Goal: Information Seeking & Learning: Learn about a topic

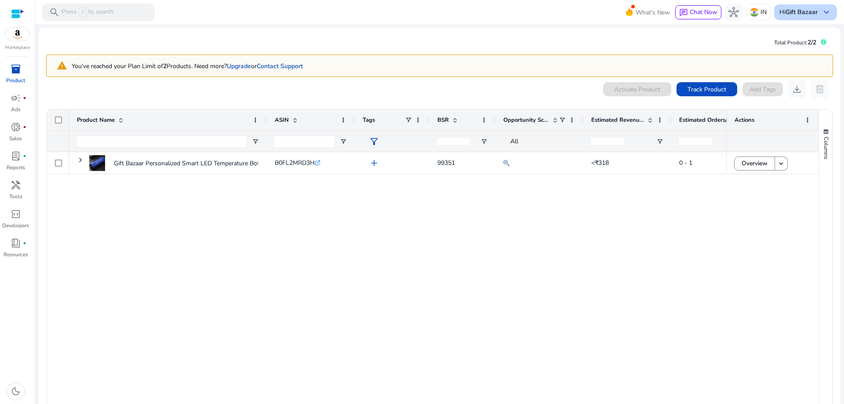
click at [816, 14] on div "Hi Gift Bazaar keyboard_arrow_down" at bounding box center [805, 12] width 63 height 16
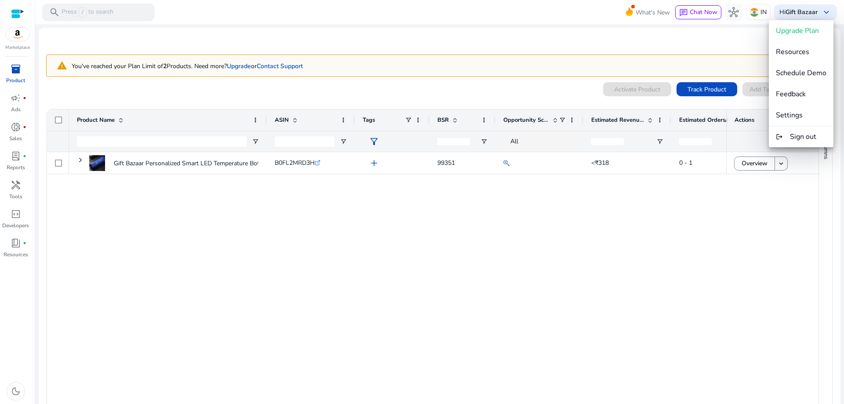
click at [628, 266] on div at bounding box center [422, 202] width 844 height 404
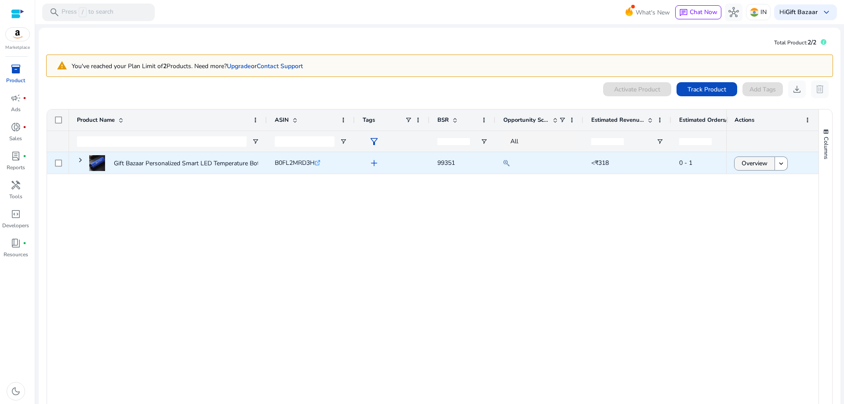
click at [752, 165] on span "Overview" at bounding box center [754, 163] width 26 height 18
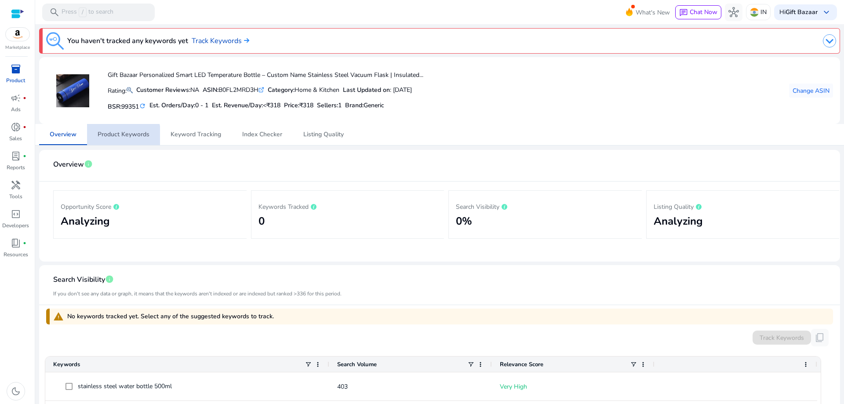
click at [119, 136] on span "Product Keywords" at bounding box center [124, 134] width 52 height 6
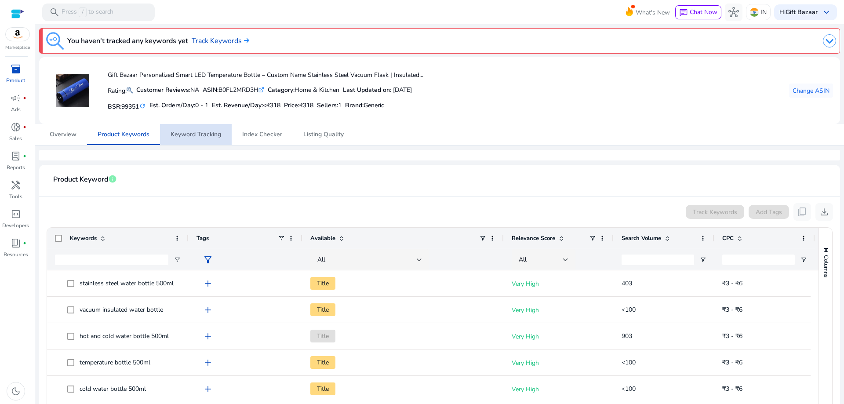
click at [200, 130] on span "Keyword Tracking" at bounding box center [195, 134] width 51 height 21
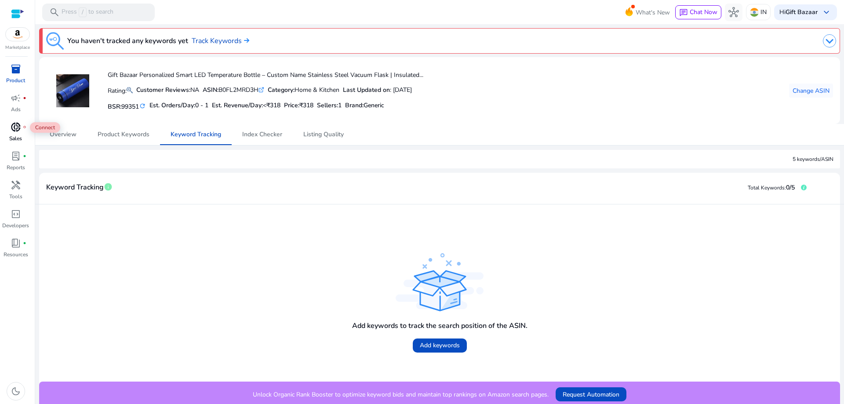
click at [7, 127] on div "donut_small fiber_manual_record" at bounding box center [16, 127] width 25 height 14
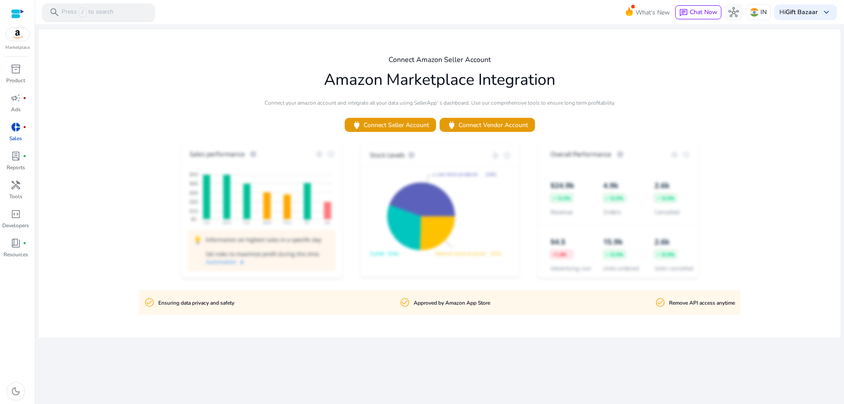
click at [122, 12] on div "search Press / to search" at bounding box center [98, 13] width 112 height 18
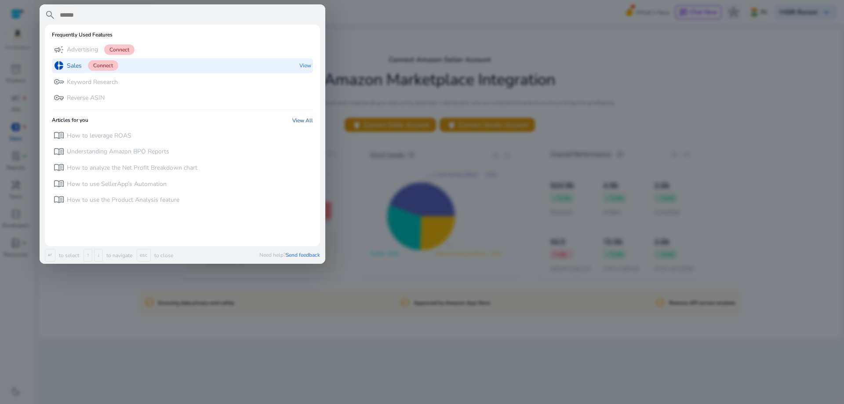
click at [103, 65] on span "Connect" at bounding box center [103, 65] width 30 height 11
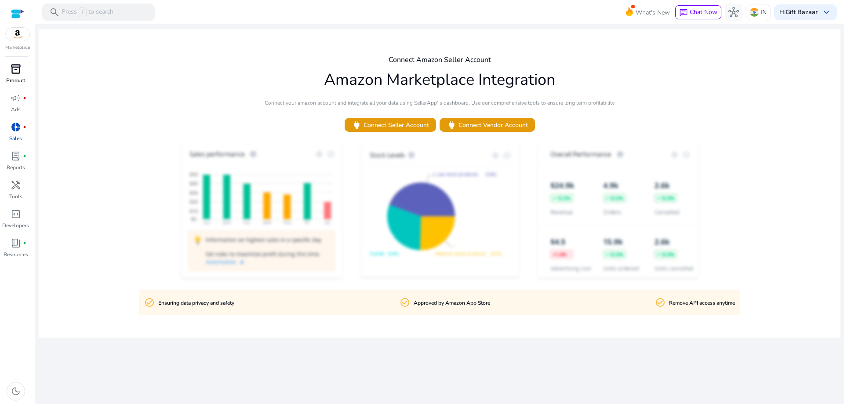
click at [21, 72] on span "inventory_2" at bounding box center [16, 69] width 11 height 11
